Goal: Task Accomplishment & Management: Manage account settings

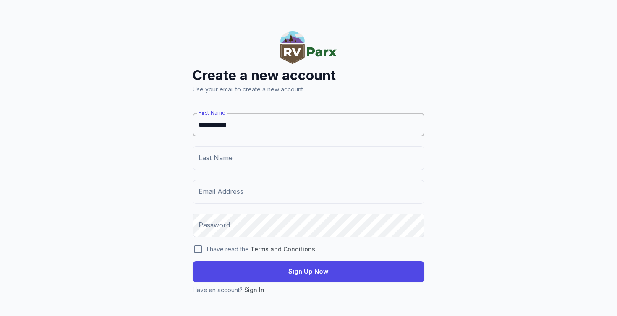
type input "**********"
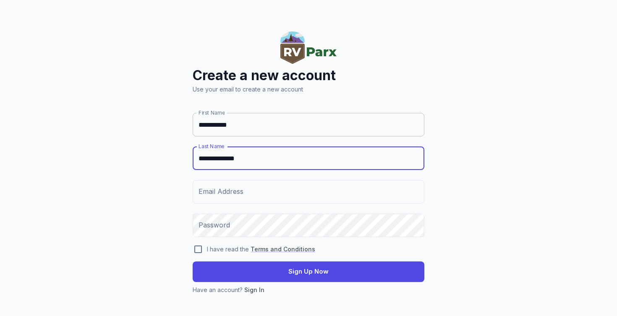
type input "**********"
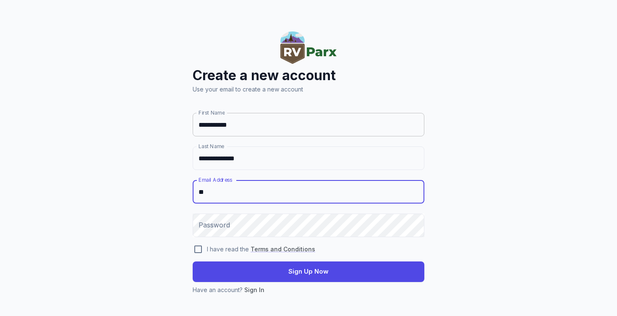
type input "*"
click at [258, 193] on input "**********" at bounding box center [309, 192] width 232 height 24
type input "**********"
click at [217, 225] on div "Password Password" at bounding box center [309, 226] width 232 height 24
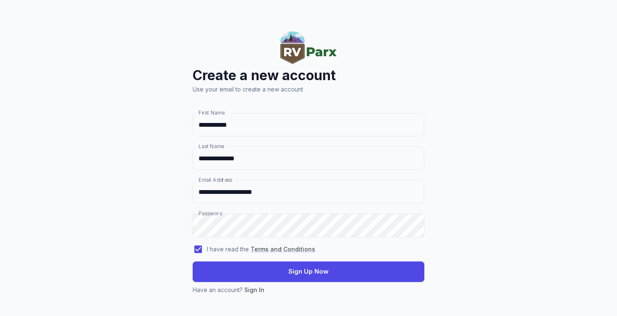
click at [248, 267] on button "Sign Up Now" at bounding box center [309, 272] width 232 height 20
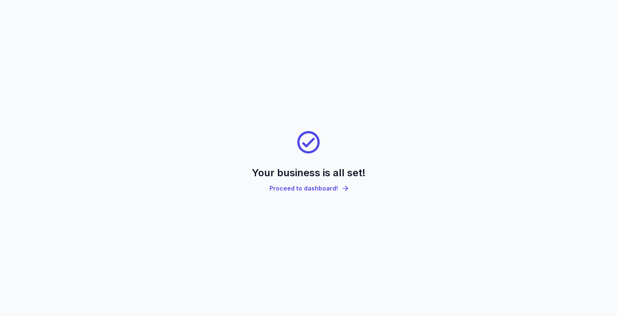
click at [325, 191] on link "Proceed to dashboard!" at bounding box center [309, 189] width 92 height 18
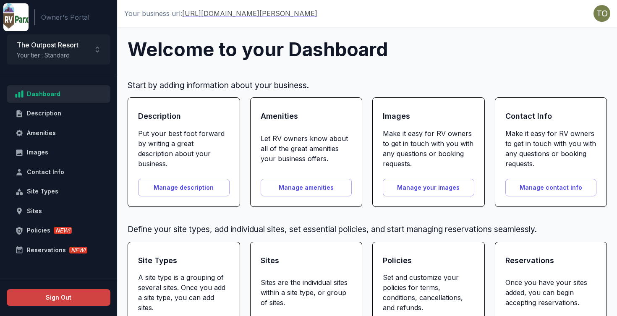
click at [171, 189] on button "Manage description" at bounding box center [184, 188] width 92 height 18
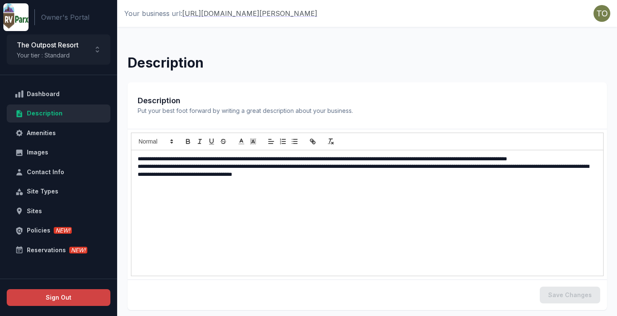
click at [278, 169] on p "**********" at bounding box center [367, 170] width 459 height 15
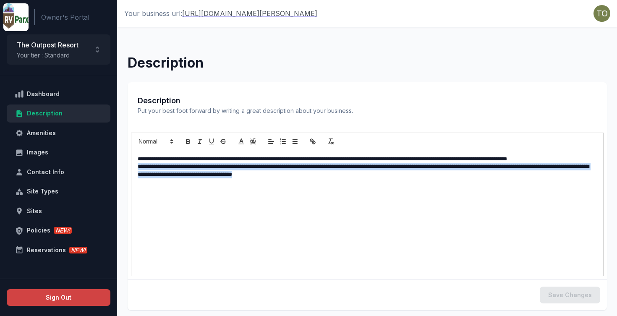
click at [278, 169] on p "**********" at bounding box center [367, 170] width 459 height 15
click at [301, 178] on div "**********" at bounding box center [367, 213] width 472 height 126
click at [324, 191] on div "**********" at bounding box center [367, 213] width 472 height 126
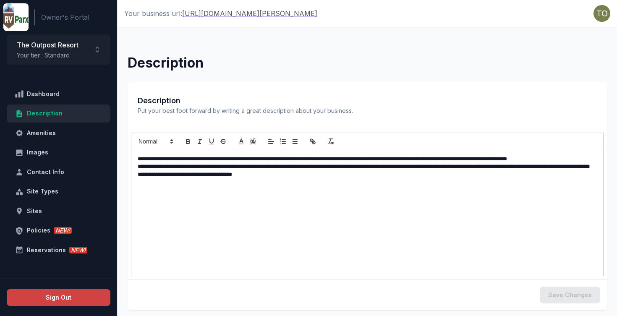
click at [261, 164] on p "**********" at bounding box center [367, 170] width 459 height 15
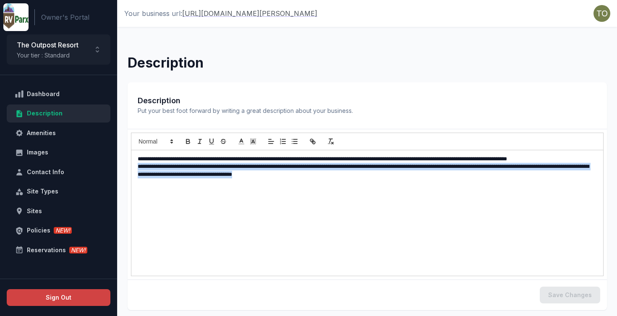
click at [261, 164] on p "**********" at bounding box center [367, 170] width 459 height 15
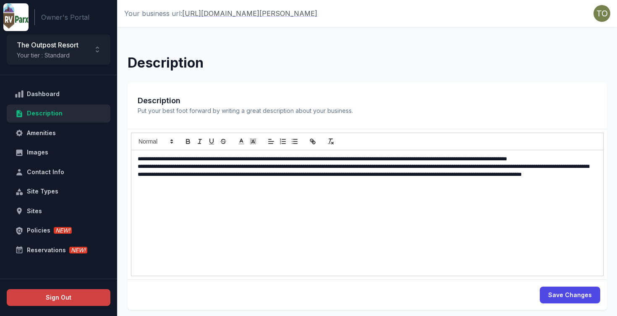
scroll to position [8, 0]
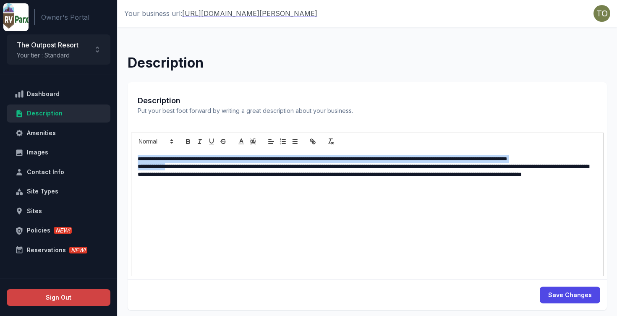
drag, startPoint x: 168, startPoint y: 165, endPoint x: 129, endPoint y: 154, distance: 40.7
click at [129, 154] on div "**********" at bounding box center [367, 195] width 479 height 133
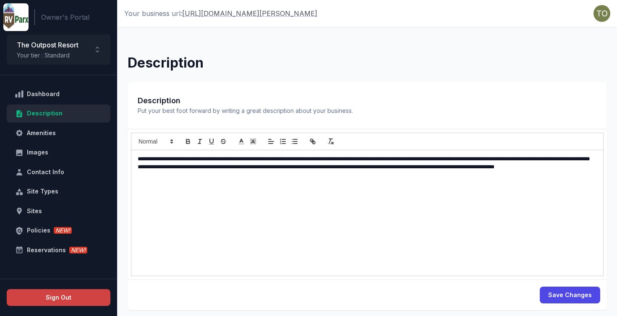
click at [219, 191] on div "**********" at bounding box center [367, 213] width 472 height 126
click at [566, 293] on button "Save Changes" at bounding box center [570, 295] width 60 height 17
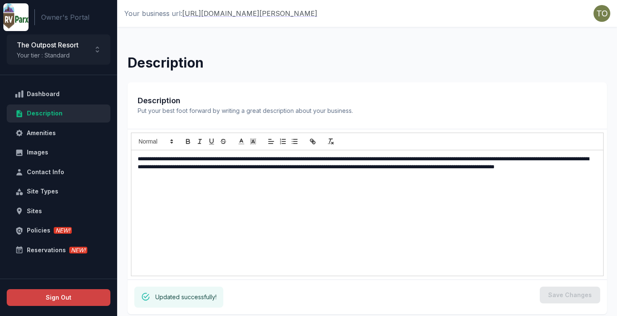
click at [271, 110] on span "Put your best foot forward by writing a great description about your business." at bounding box center [367, 110] width 459 height 9
click at [295, 177] on p at bounding box center [367, 174] width 459 height 8
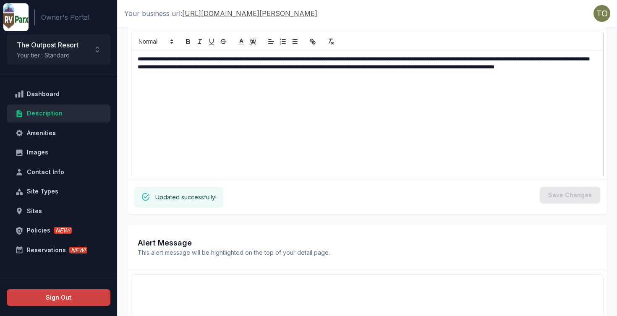
scroll to position [88, 0]
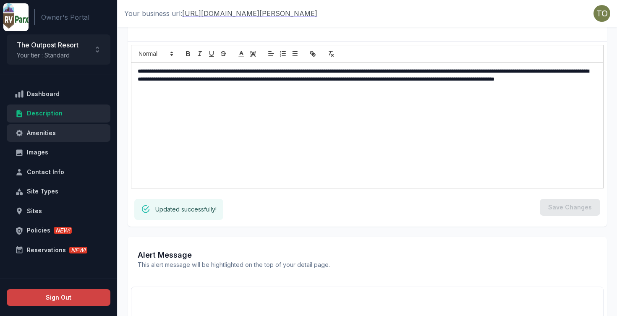
click at [65, 135] on div "Amenities" at bounding box center [63, 133] width 73 height 10
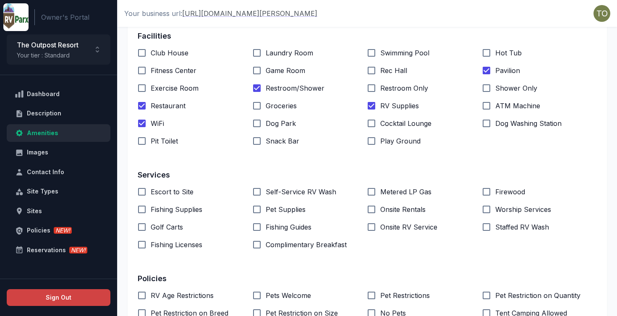
scroll to position [182, 0]
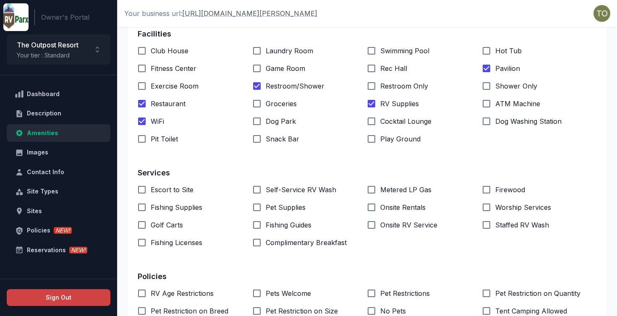
click at [166, 189] on span "Escort to Site" at bounding box center [172, 190] width 43 height 10
click at [506, 189] on span "Firewood" at bounding box center [510, 190] width 30 height 10
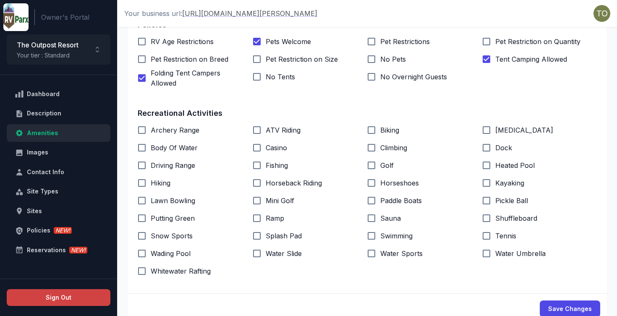
scroll to position [443, 0]
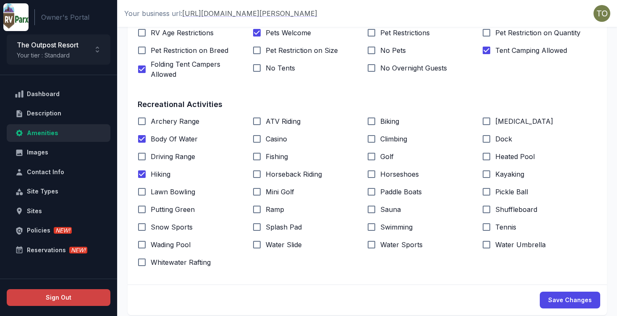
click at [274, 152] on span "Fishing" at bounding box center [277, 157] width 22 height 10
click at [507, 173] on span "Kayaking" at bounding box center [509, 174] width 29 height 10
click at [500, 122] on span "[MEDICAL_DATA]" at bounding box center [524, 121] width 58 height 10
click at [385, 171] on span "Horseshoes" at bounding box center [399, 174] width 39 height 10
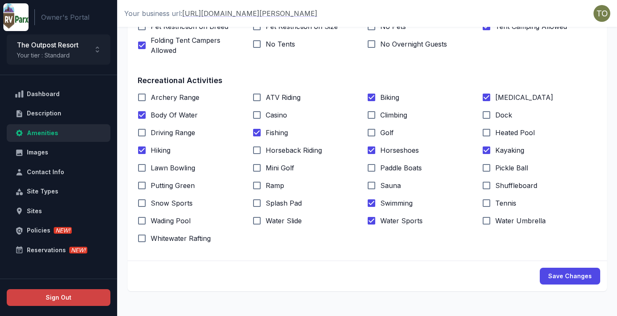
scroll to position [466, 0]
click at [569, 273] on button "Save Changes" at bounding box center [570, 276] width 60 height 17
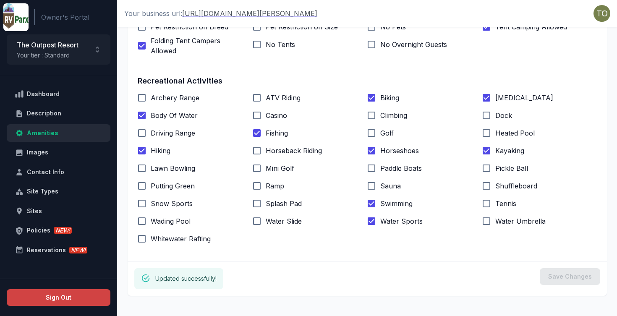
click at [157, 241] on span "Whitewater Rafting" at bounding box center [181, 239] width 60 height 10
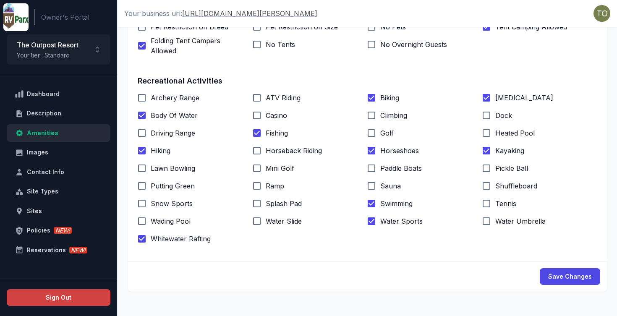
click at [566, 271] on button "Save Changes" at bounding box center [570, 276] width 60 height 17
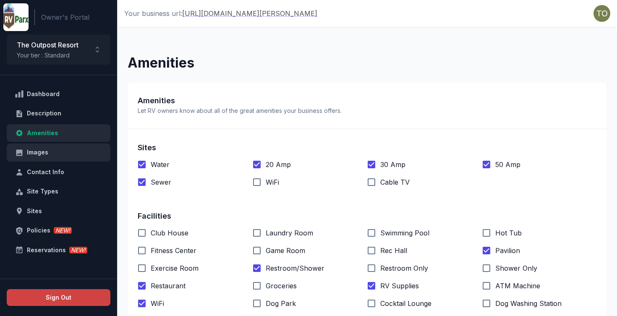
scroll to position [0, 0]
click at [46, 149] on div "Images" at bounding box center [63, 152] width 73 height 10
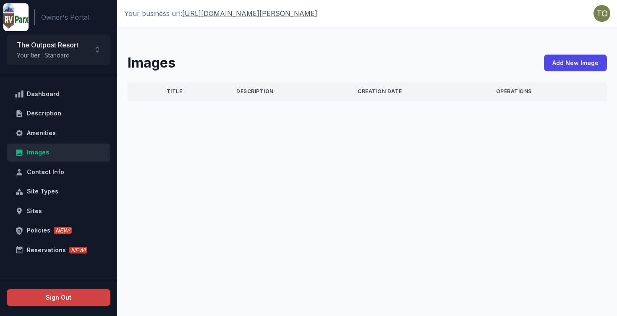
click at [566, 54] on div "Images Add New Image" at bounding box center [367, 62] width 486 height 25
click at [566, 60] on button "Add New Image" at bounding box center [575, 63] width 63 height 17
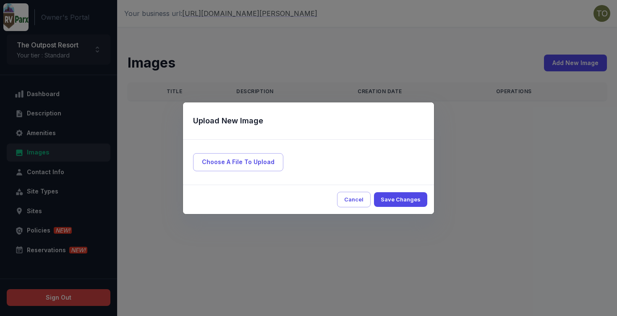
click at [222, 162] on span "Choose A File To Upload" at bounding box center [238, 162] width 90 height 18
click at [0, 0] on input "Choose A File To Upload" at bounding box center [0, 0] width 0 height 0
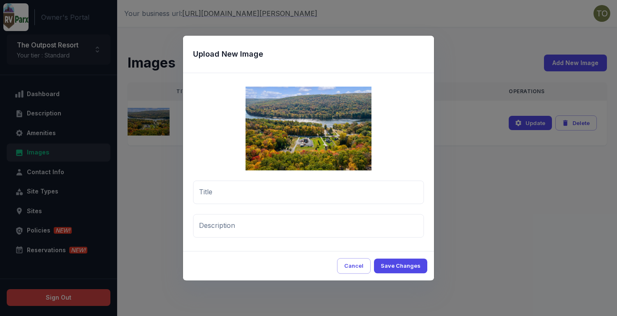
click at [406, 265] on button "Save Changes" at bounding box center [400, 266] width 53 height 15
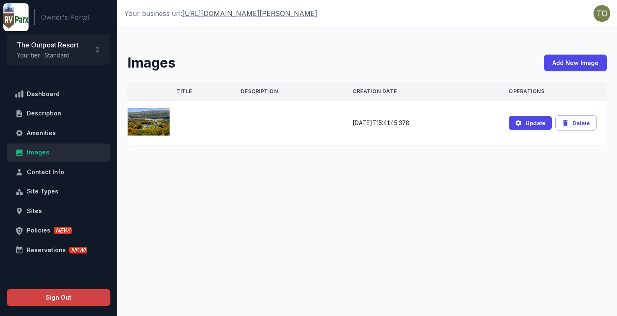
click at [567, 66] on button "Add New Image" at bounding box center [575, 63] width 63 height 17
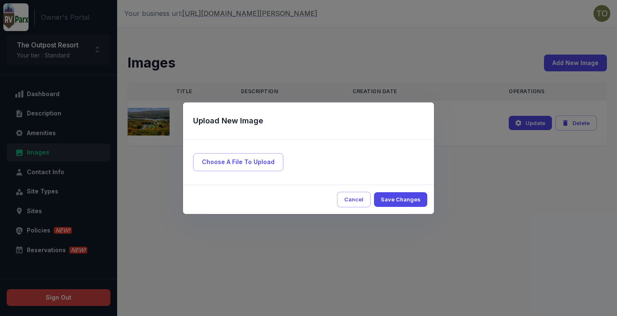
click at [240, 165] on span "Choose A File To Upload" at bounding box center [238, 162] width 90 height 18
click at [0, 0] on input "Choose A File To Upload" at bounding box center [0, 0] width 0 height 0
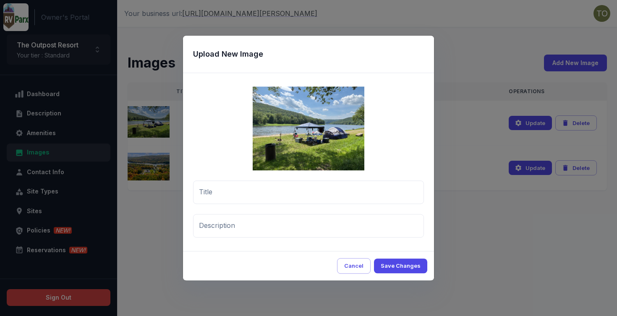
click at [396, 263] on button "Save Changes" at bounding box center [400, 266] width 53 height 15
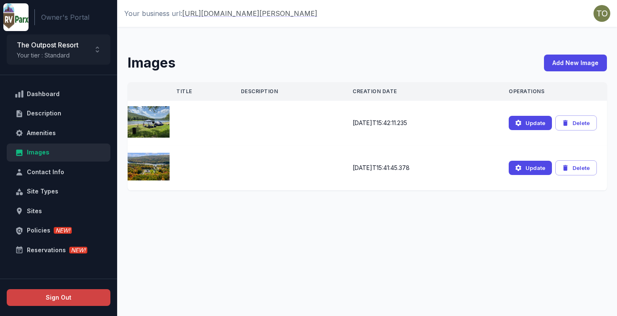
click at [566, 62] on button "Add New Image" at bounding box center [575, 63] width 63 height 17
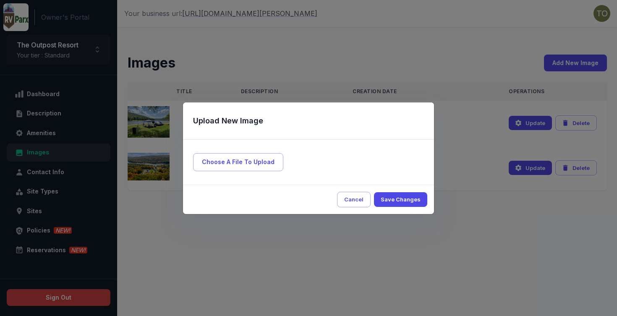
click at [246, 168] on span "Choose A File To Upload" at bounding box center [238, 162] width 90 height 18
click at [0, 0] on input "Choose A File To Upload" at bounding box center [0, 0] width 0 height 0
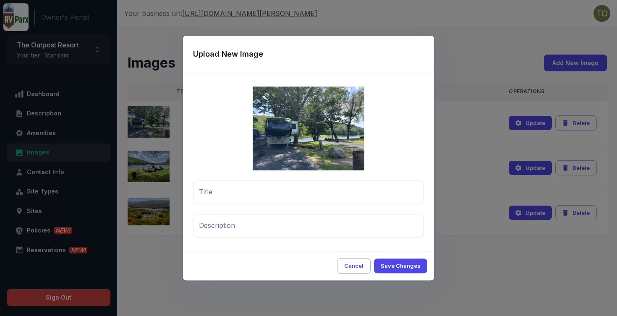
click at [396, 266] on button "Save Changes" at bounding box center [400, 266] width 53 height 15
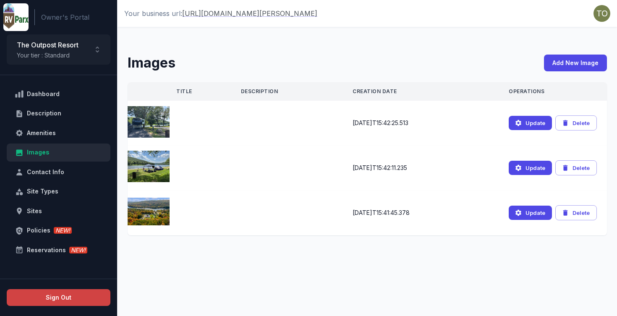
click at [571, 67] on button "Add New Image" at bounding box center [575, 63] width 63 height 17
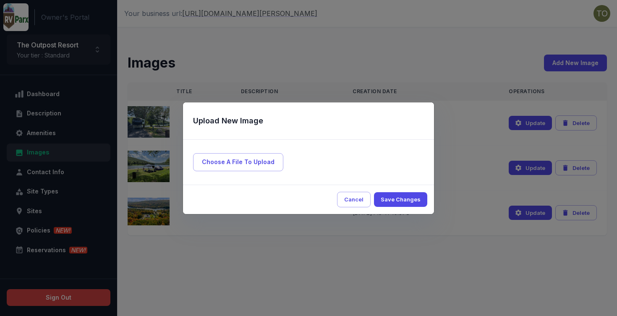
click at [227, 165] on span "Choose A File To Upload" at bounding box center [238, 162] width 90 height 18
click at [0, 0] on input "Choose A File To Upload" at bounding box center [0, 0] width 0 height 0
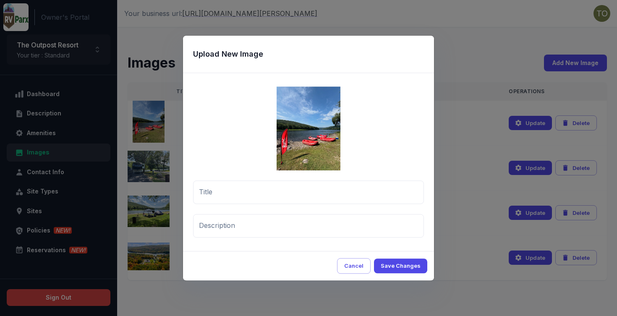
click at [414, 265] on button "Save Changes" at bounding box center [400, 266] width 53 height 15
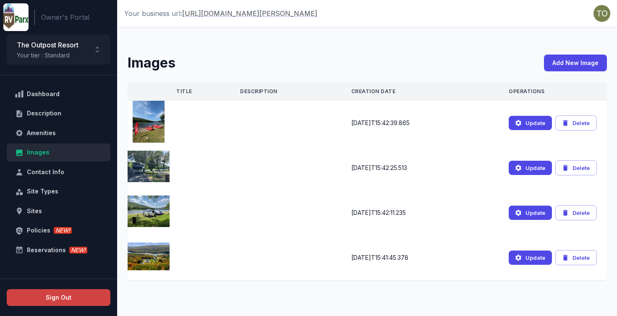
click at [578, 58] on button "Add New Image" at bounding box center [575, 63] width 63 height 17
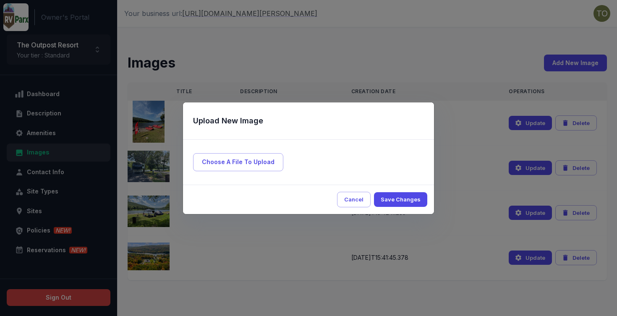
click at [257, 167] on span "Choose A File To Upload" at bounding box center [238, 162] width 90 height 18
click at [0, 0] on input "Choose A File To Upload" at bounding box center [0, 0] width 0 height 0
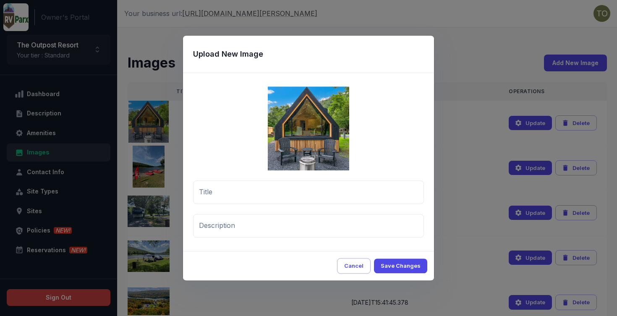
click at [400, 260] on button "Save Changes" at bounding box center [400, 266] width 53 height 15
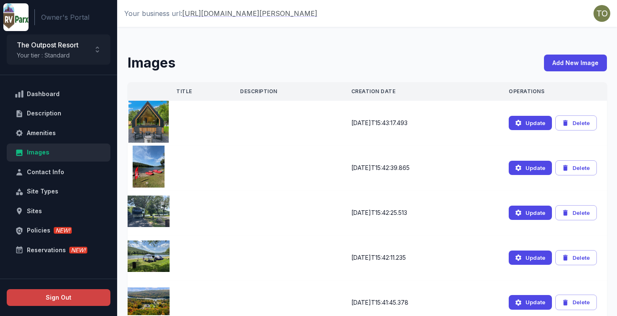
click at [586, 66] on button "Add New Image" at bounding box center [575, 63] width 63 height 17
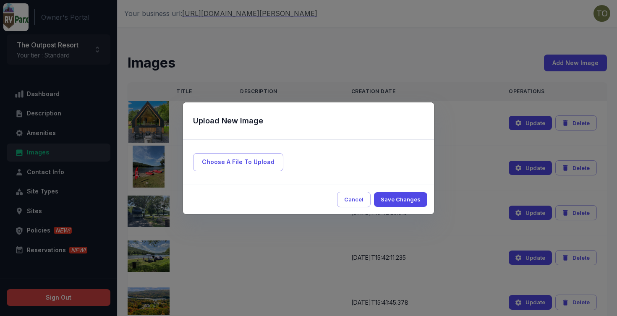
click at [255, 160] on span "Choose A File To Upload" at bounding box center [238, 162] width 90 height 18
click at [0, 0] on input "Choose A File To Upload" at bounding box center [0, 0] width 0 height 0
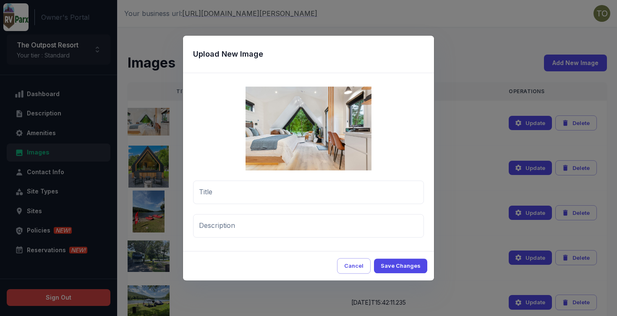
click at [409, 268] on button "Save Changes" at bounding box center [400, 266] width 53 height 15
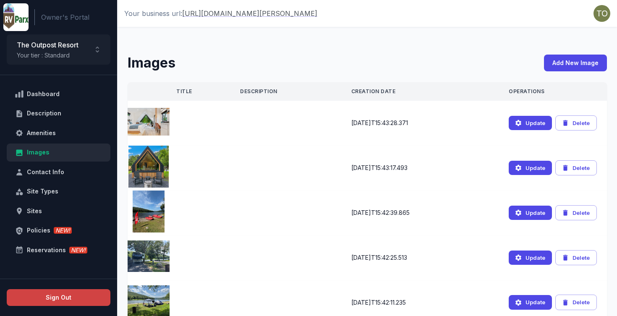
click at [574, 63] on button "Add New Image" at bounding box center [575, 63] width 63 height 17
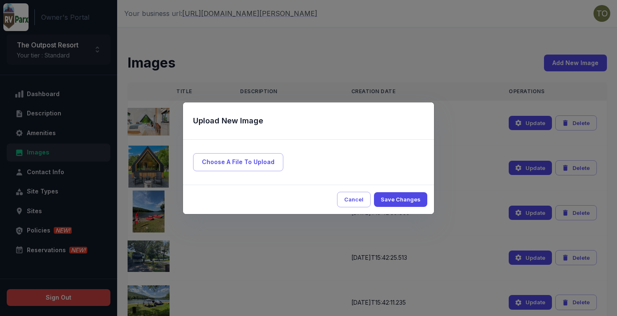
click at [266, 162] on span "Choose A File To Upload" at bounding box center [238, 162] width 90 height 18
click at [0, 0] on input "Choose A File To Upload" at bounding box center [0, 0] width 0 height 0
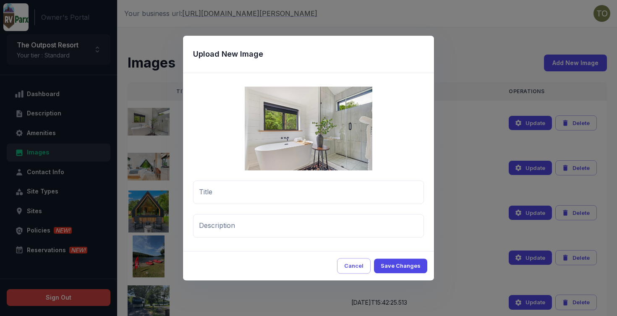
click at [394, 262] on button "Save Changes" at bounding box center [400, 266] width 53 height 15
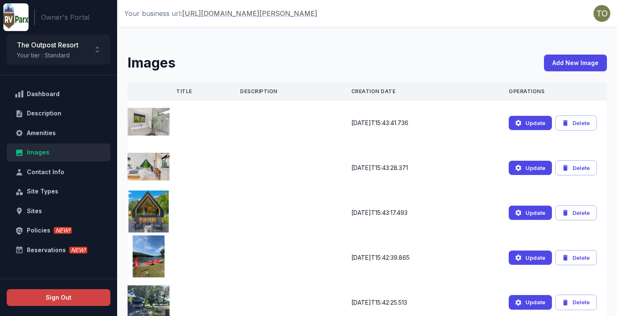
click at [562, 61] on button "Add New Image" at bounding box center [575, 63] width 63 height 17
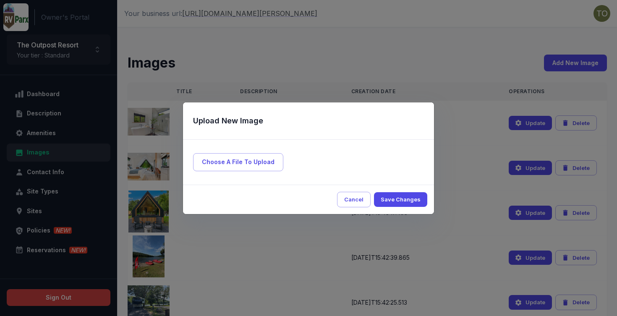
click at [260, 162] on span "Choose A File To Upload" at bounding box center [238, 162] width 90 height 18
click at [0, 0] on input "Choose A File To Upload" at bounding box center [0, 0] width 0 height 0
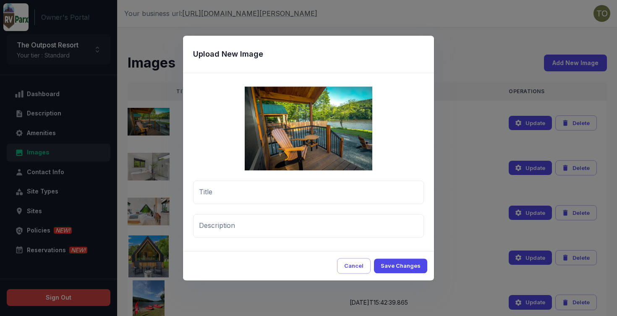
click at [411, 266] on button "Save Changes" at bounding box center [400, 266] width 53 height 15
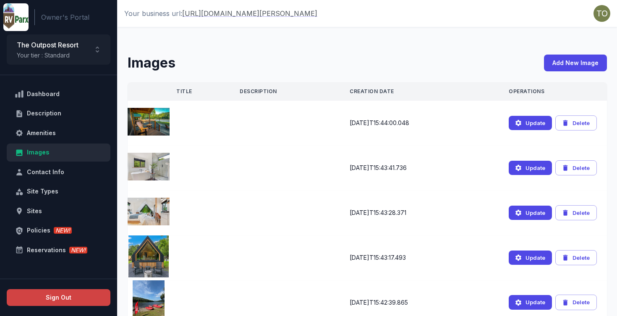
click at [578, 63] on button "Add New Image" at bounding box center [575, 63] width 63 height 17
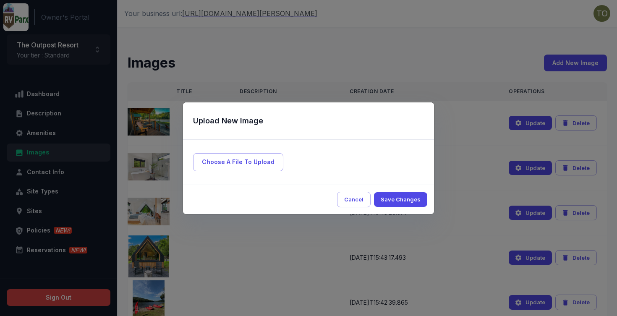
click at [240, 160] on span "Choose A File To Upload" at bounding box center [238, 162] width 90 height 18
click at [0, 0] on input "Choose A File To Upload" at bounding box center [0, 0] width 0 height 0
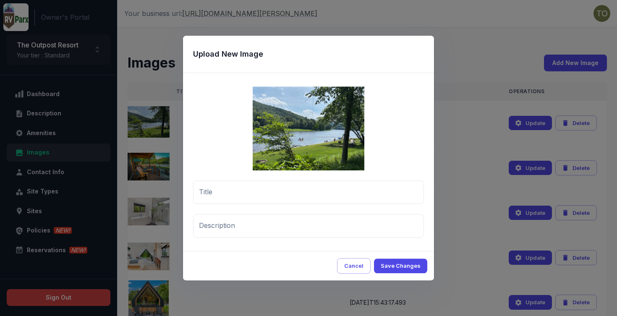
click at [404, 262] on button "Save Changes" at bounding box center [400, 266] width 53 height 15
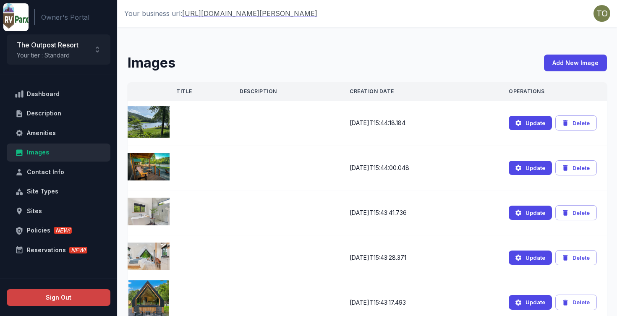
click at [584, 64] on button "Add New Image" at bounding box center [575, 63] width 63 height 17
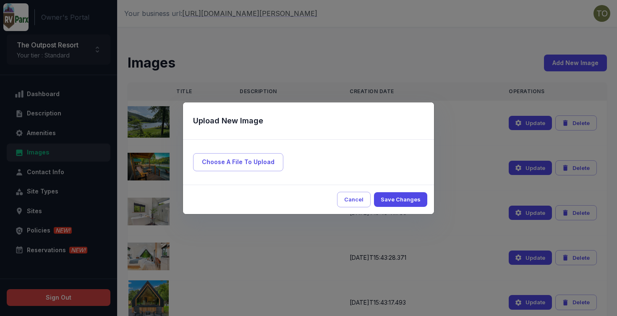
click at [236, 167] on span "Choose A File To Upload" at bounding box center [238, 162] width 90 height 18
click at [0, 0] on input "Choose A File To Upload" at bounding box center [0, 0] width 0 height 0
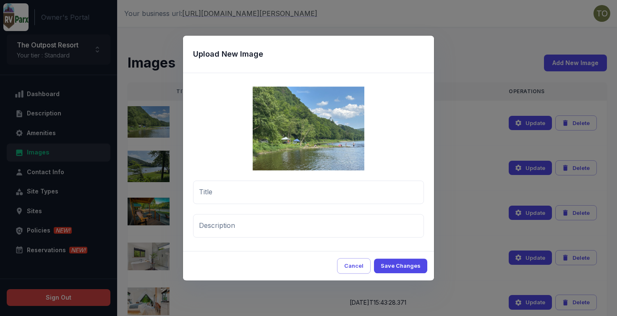
click at [415, 269] on button "Save Changes" at bounding box center [400, 266] width 53 height 15
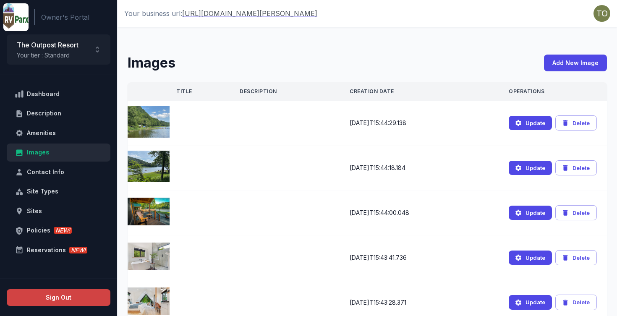
click at [571, 60] on button "Add New Image" at bounding box center [575, 63] width 63 height 17
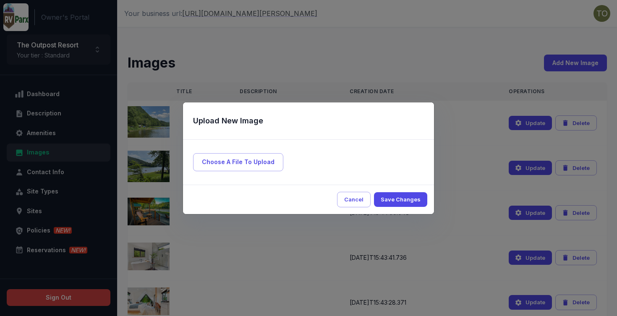
click at [242, 166] on span "Choose A File To Upload" at bounding box center [238, 162] width 90 height 18
click at [0, 0] on input "Choose A File To Upload" at bounding box center [0, 0] width 0 height 0
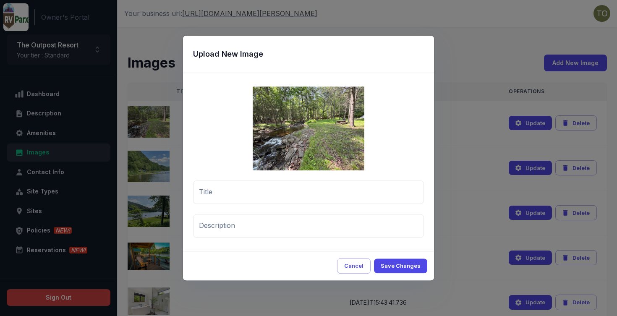
click at [391, 267] on button "Save Changes" at bounding box center [400, 266] width 53 height 15
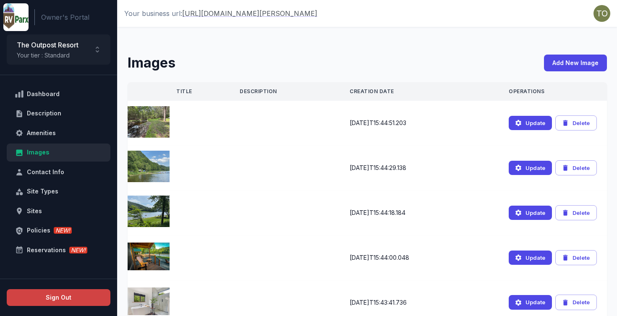
click at [576, 65] on button "Add New Image" at bounding box center [575, 63] width 63 height 17
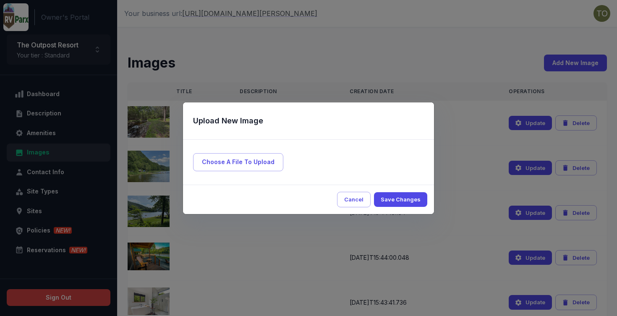
click at [253, 155] on span "Choose A File To Upload" at bounding box center [238, 162] width 90 height 18
click at [0, 0] on input "Choose A File To Upload" at bounding box center [0, 0] width 0 height 0
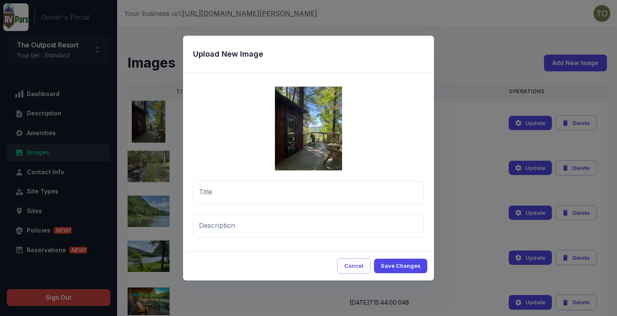
click at [393, 262] on button "Save Changes" at bounding box center [400, 266] width 53 height 15
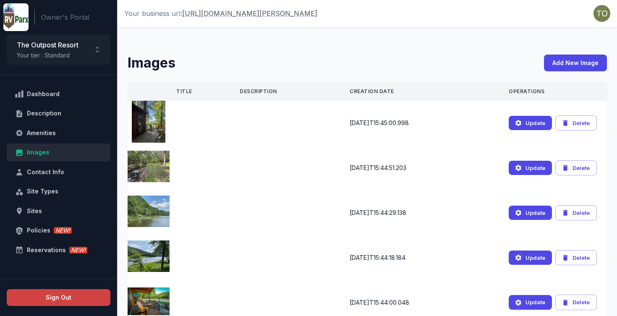
click at [580, 67] on button "Add New Image" at bounding box center [575, 63] width 63 height 17
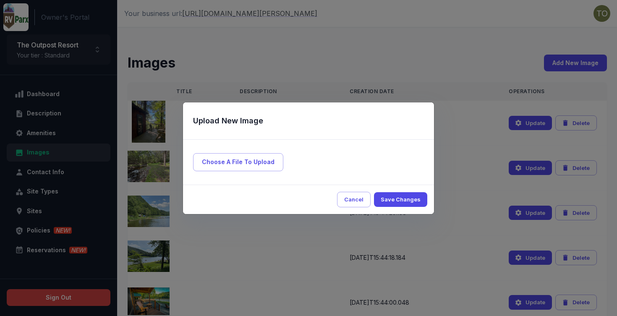
click at [244, 157] on span "Choose A File To Upload" at bounding box center [238, 162] width 90 height 18
click at [0, 0] on input "Choose A File To Upload" at bounding box center [0, 0] width 0 height 0
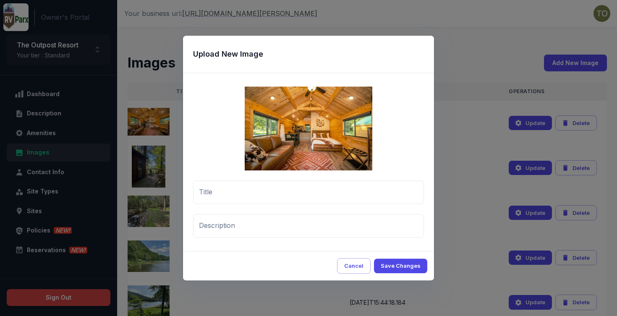
click at [405, 266] on button "Save Changes" at bounding box center [400, 266] width 53 height 15
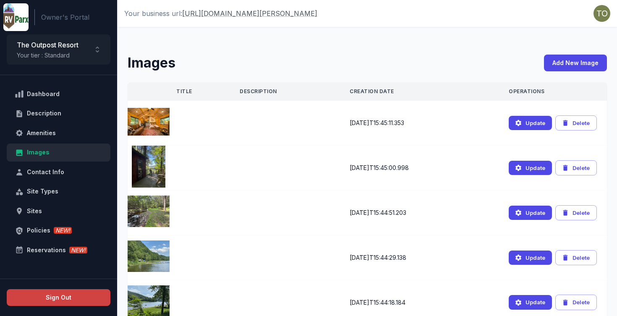
click at [576, 61] on button "Add New Image" at bounding box center [575, 63] width 63 height 17
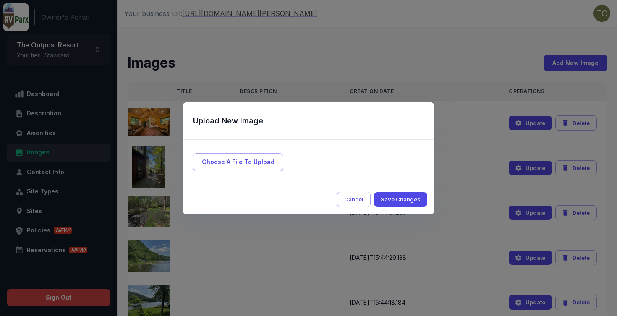
click at [251, 162] on span "Choose A File To Upload" at bounding box center [238, 162] width 90 height 18
click at [0, 0] on input "Choose A File To Upload" at bounding box center [0, 0] width 0 height 0
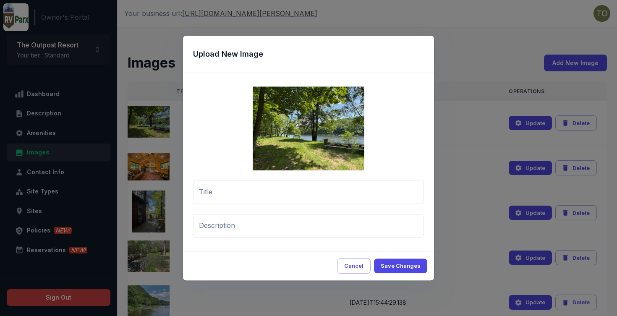
click at [409, 267] on button "Save Changes" at bounding box center [400, 266] width 53 height 15
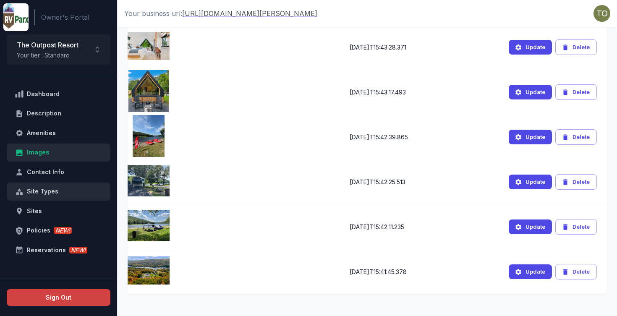
scroll to position [435, 0]
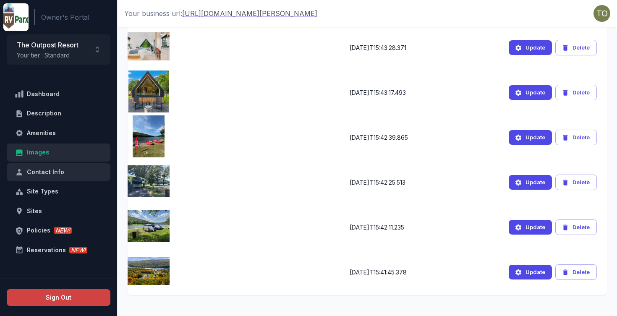
click at [53, 173] on div "Contact Info" at bounding box center [63, 172] width 73 height 10
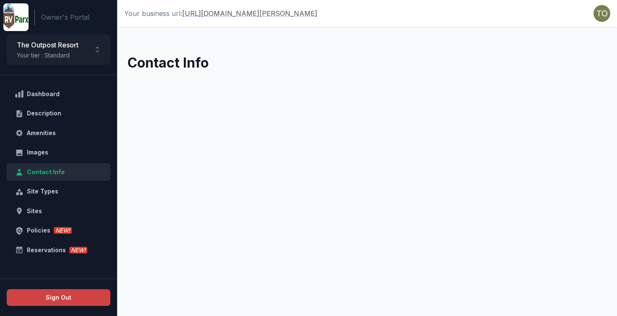
select select "**"
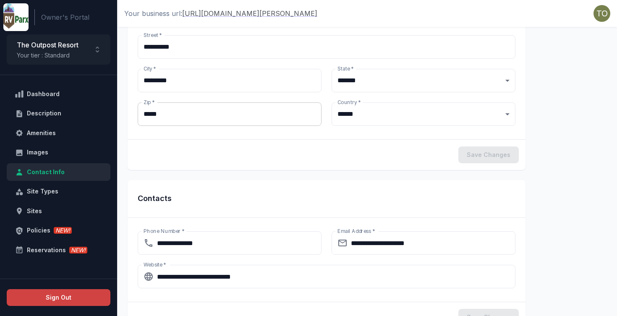
scroll to position [71, 0]
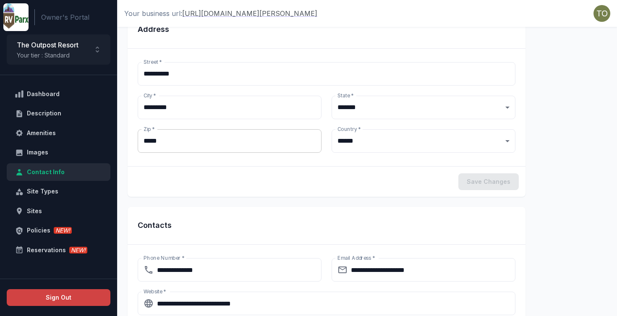
click at [186, 141] on input "*****" at bounding box center [230, 141] width 184 height 24
type input "*"
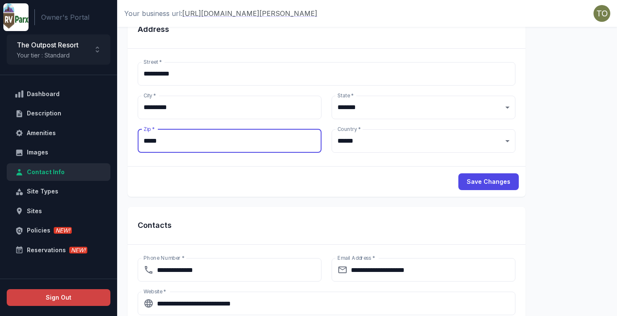
type input "*****"
click at [500, 186] on button "Save Changes" at bounding box center [489, 181] width 60 height 17
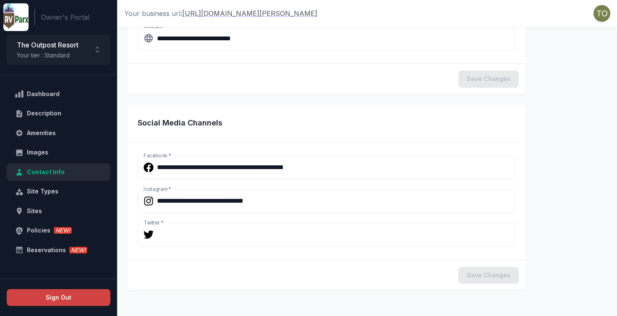
scroll to position [340, 0]
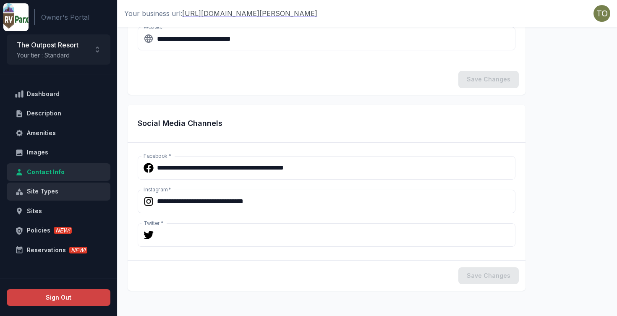
click at [66, 186] on div "Site Types" at bounding box center [63, 191] width 73 height 10
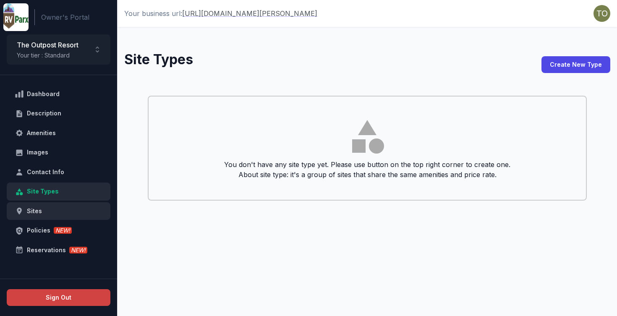
click at [50, 210] on div "Sites" at bounding box center [63, 211] width 73 height 10
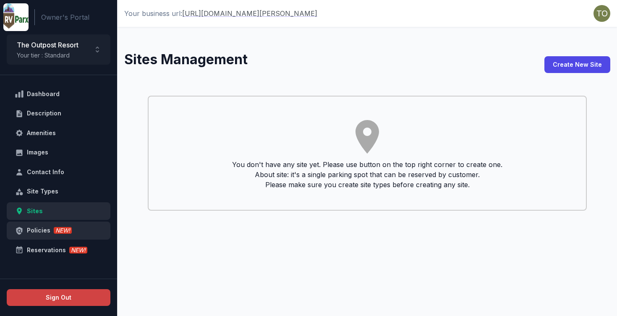
click at [41, 230] on div "Policies NEW!" at bounding box center [63, 230] width 73 height 10
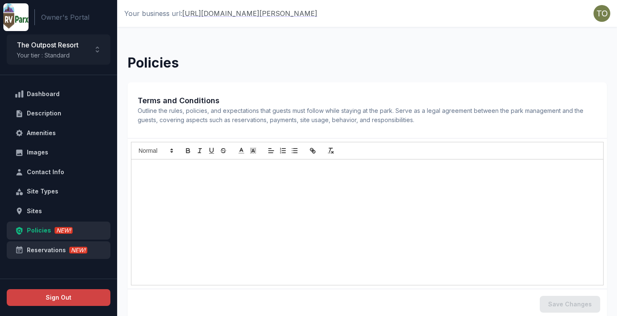
click at [43, 249] on div "Reservations NEW!" at bounding box center [63, 250] width 73 height 10
click at [42, 228] on div "Policies NEW!" at bounding box center [63, 230] width 73 height 10
click at [202, 201] on div at bounding box center [367, 223] width 472 height 126
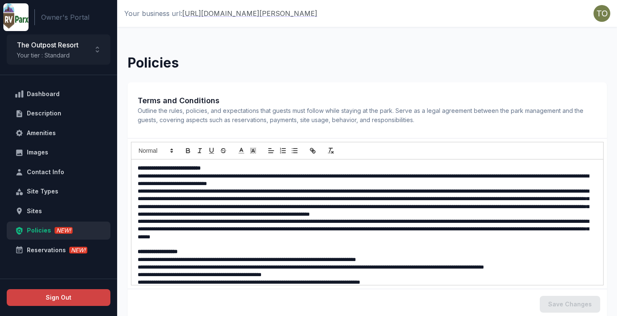
scroll to position [75, 0]
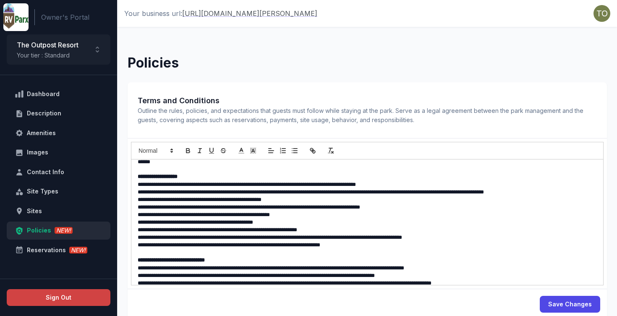
click at [569, 299] on button "Save Changes" at bounding box center [570, 304] width 60 height 17
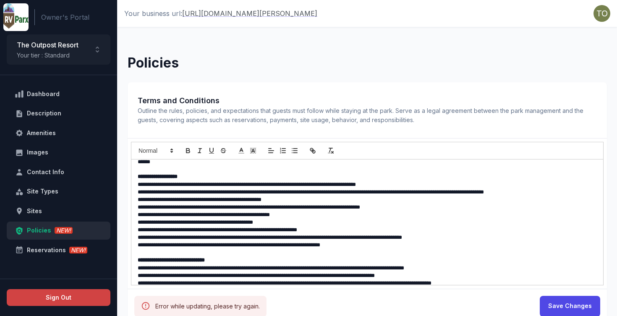
click at [558, 309] on button "Save Changes" at bounding box center [570, 306] width 60 height 21
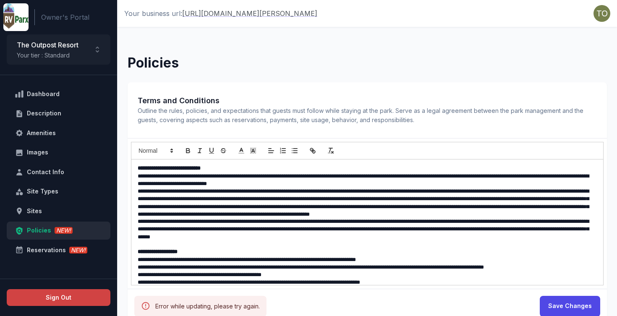
scroll to position [-1, 0]
click at [252, 210] on p "**********" at bounding box center [367, 203] width 459 height 30
click at [556, 304] on button "Save Changes" at bounding box center [570, 306] width 60 height 21
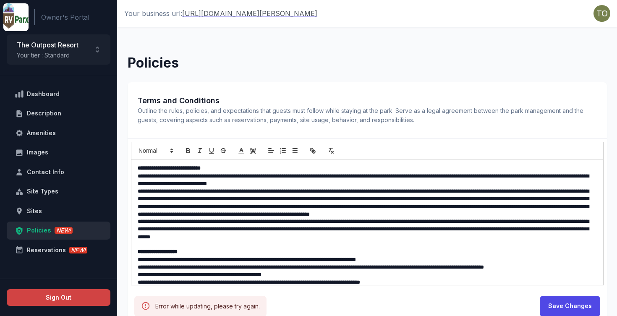
click at [306, 241] on p at bounding box center [367, 245] width 459 height 8
click at [234, 212] on p "**********" at bounding box center [367, 203] width 459 height 30
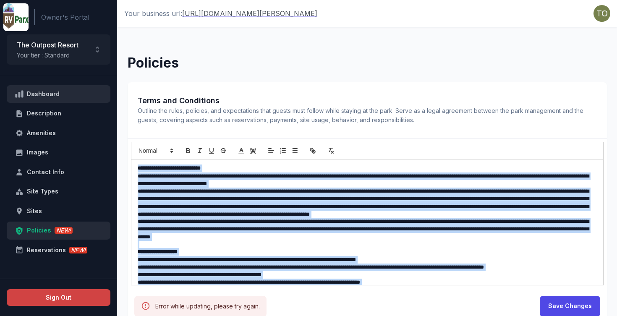
drag, startPoint x: 465, startPoint y: 277, endPoint x: 86, endPoint y: 96, distance: 419.7
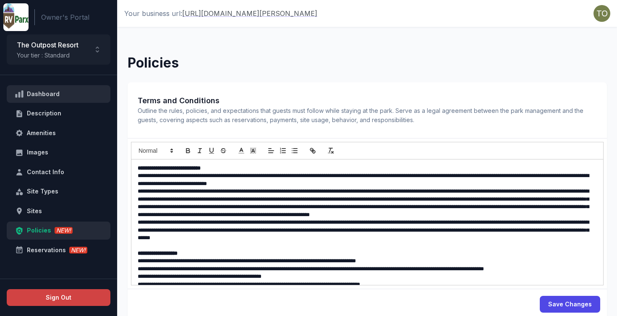
scroll to position [75, 0]
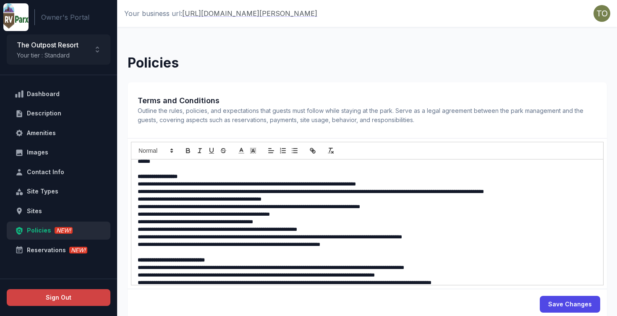
click at [563, 299] on button "Save Changes" at bounding box center [570, 304] width 60 height 17
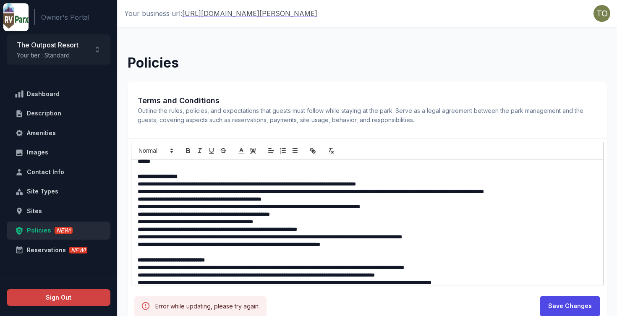
click at [447, 272] on p "**********" at bounding box center [367, 276] width 459 height 8
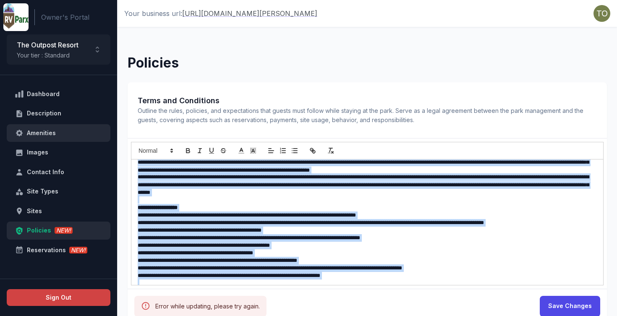
scroll to position [0, 0]
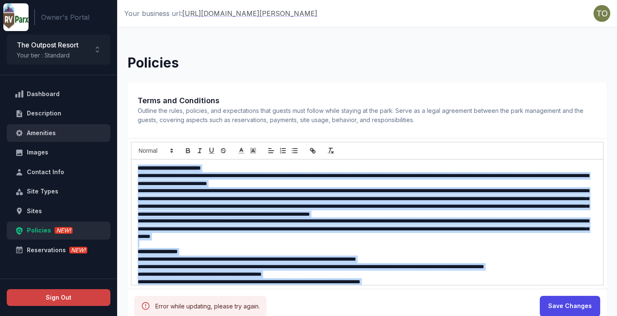
drag, startPoint x: 468, startPoint y: 275, endPoint x: 50, endPoint y: 133, distance: 442.0
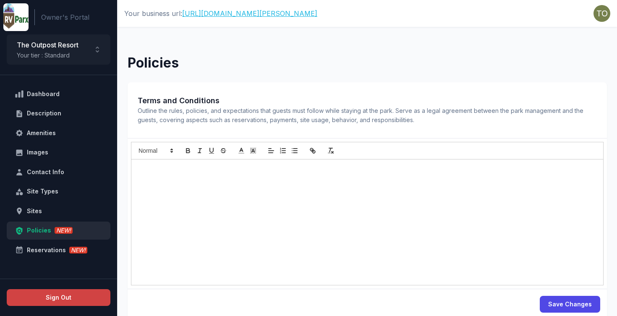
click at [241, 14] on link "[URL][DOMAIN_NAME][PERSON_NAME]" at bounding box center [249, 13] width 135 height 10
